Goal: Navigation & Orientation: Go to known website

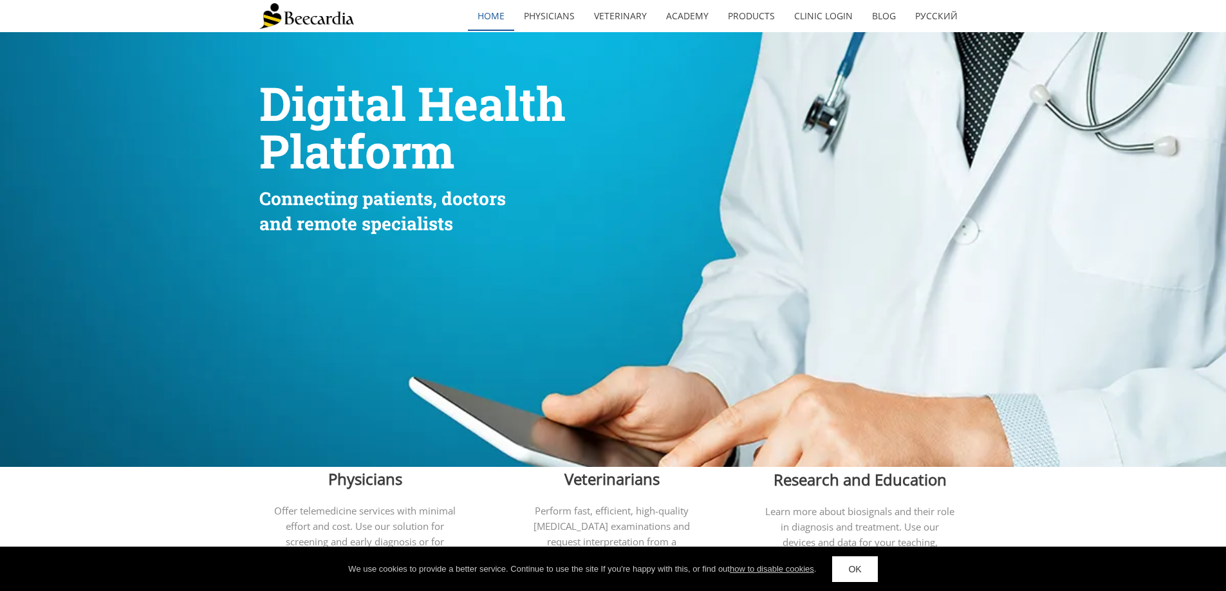
click at [496, 20] on link "home" at bounding box center [491, 16] width 46 height 30
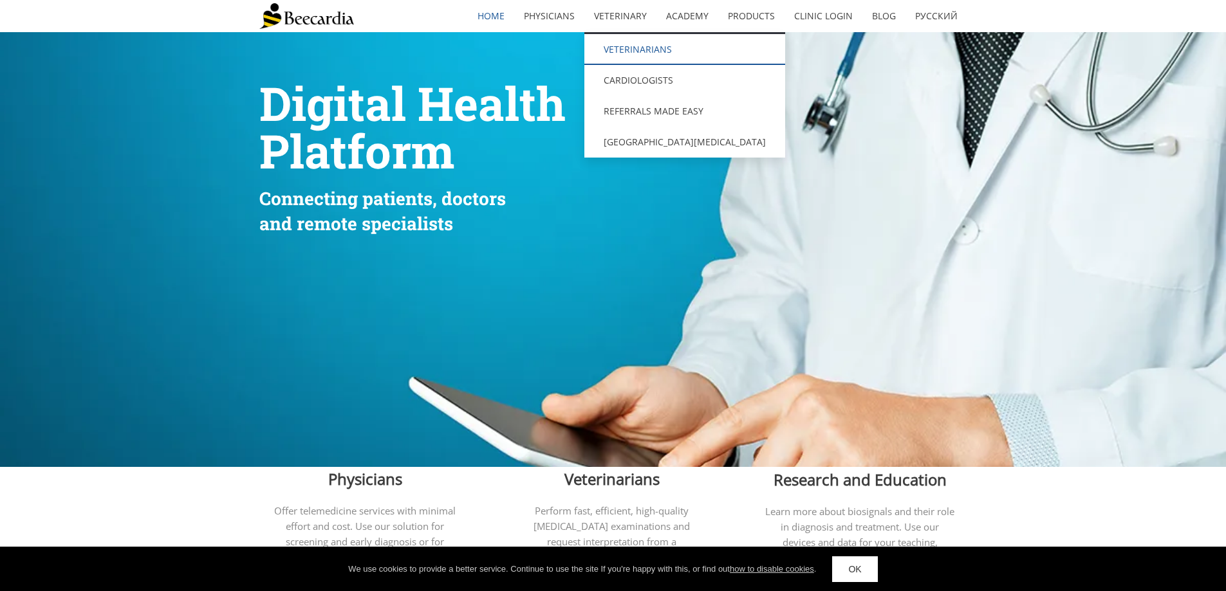
click at [650, 46] on link "Veterinarians" at bounding box center [684, 49] width 201 height 31
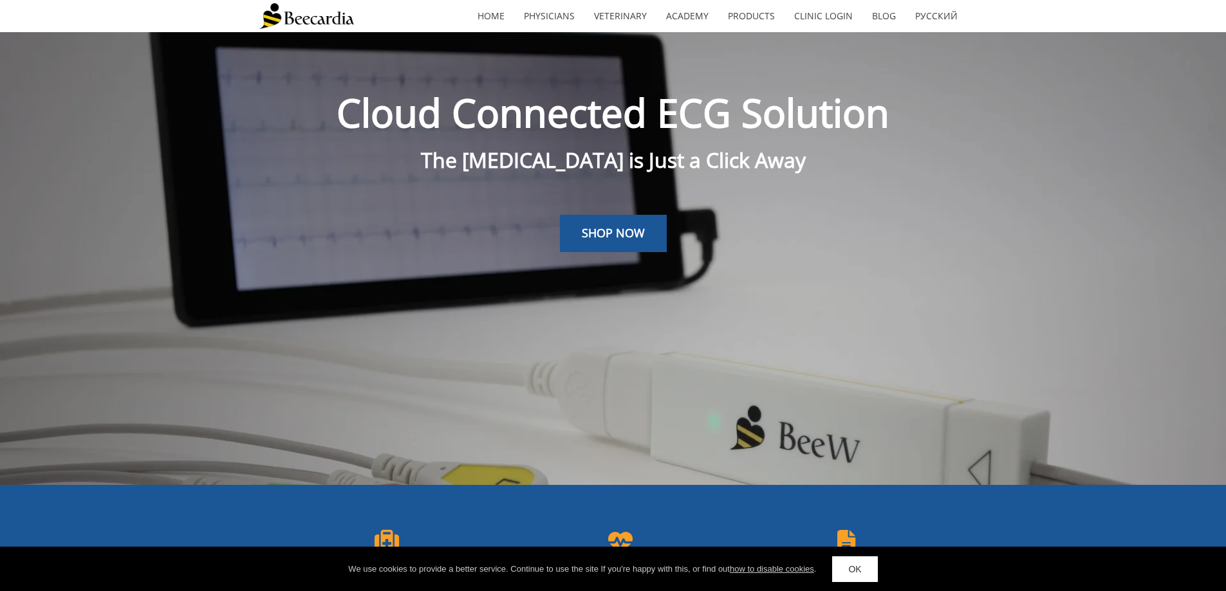
click at [301, 24] on img at bounding box center [306, 16] width 95 height 26
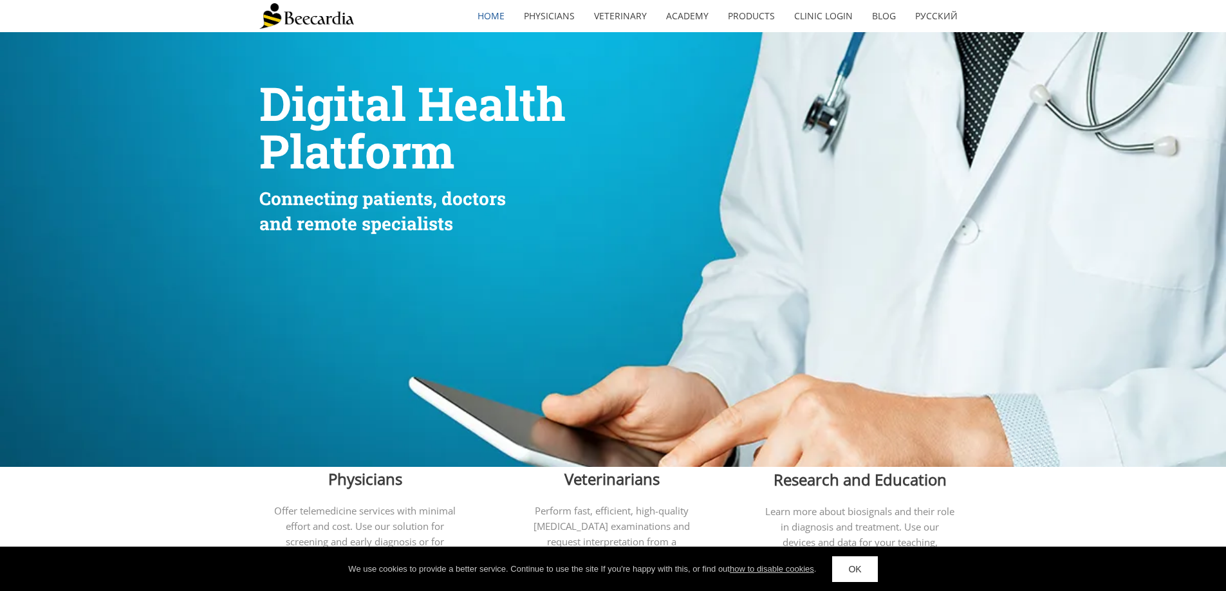
click at [878, 584] on div "We use cookies to provide a better service. Continue to use the site If you're …" at bounding box center [613, 569] width 1226 height 45
click at [865, 570] on link "OK" at bounding box center [854, 569] width 45 height 26
